Goal: Transaction & Acquisition: Purchase product/service

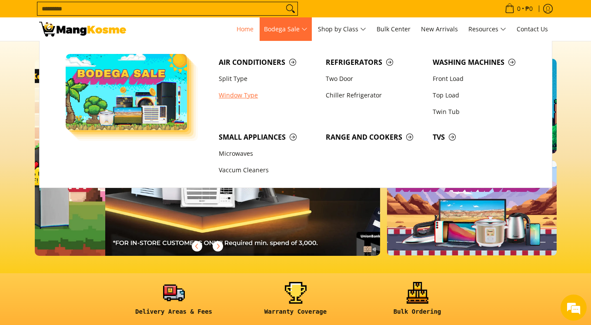
scroll to position [0, 346]
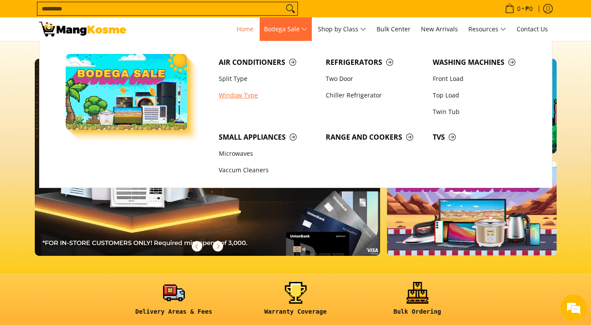
click at [238, 98] on link "Window Type" at bounding box center [267, 95] width 107 height 17
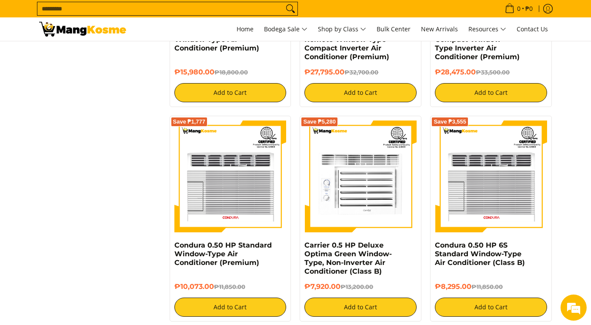
scroll to position [1095, 0]
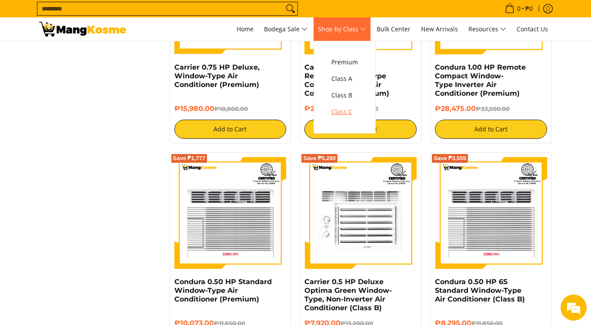
click at [345, 113] on span "Class C" at bounding box center [344, 111] width 27 height 11
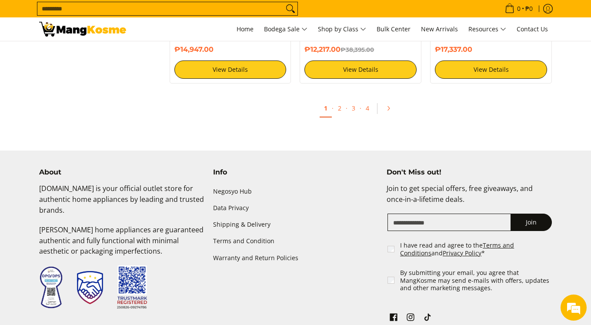
scroll to position [1878, 0]
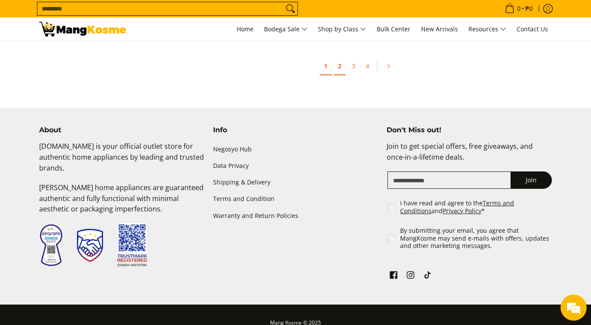
click at [337, 66] on link "2" at bounding box center [339, 66] width 12 height 18
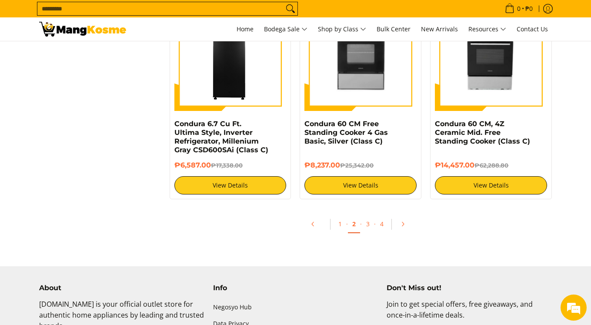
scroll to position [1721, 0]
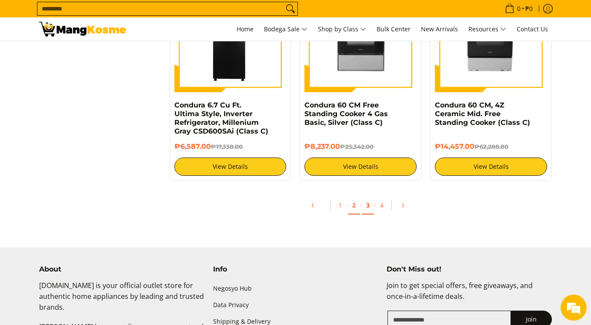
click at [368, 206] on link "3" at bounding box center [368, 205] width 12 height 18
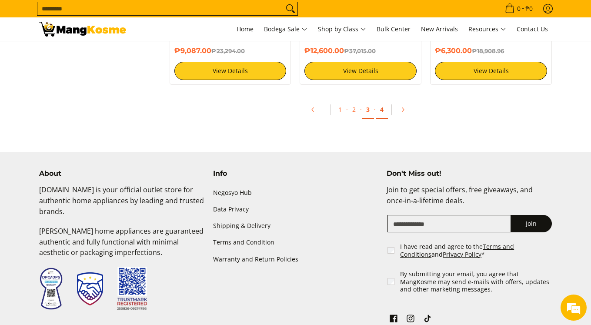
click at [378, 113] on link "4" at bounding box center [382, 110] width 12 height 18
